Goal: Information Seeking & Learning: Learn about a topic

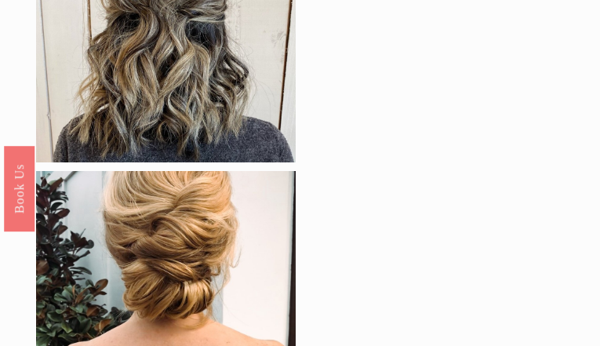
scroll to position [1413, 0]
